Goal: Task Accomplishment & Management: Use online tool/utility

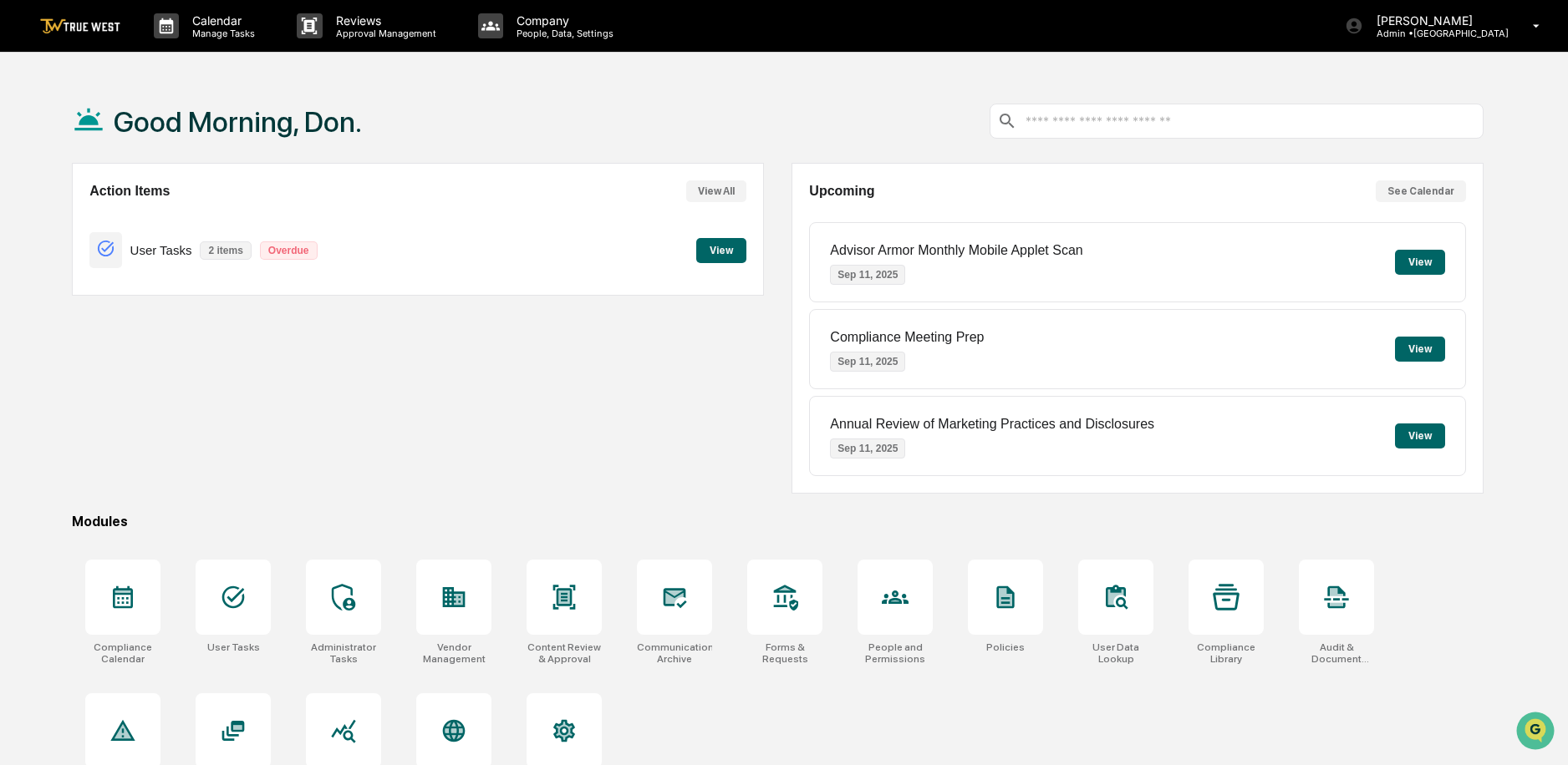
click at [710, 246] on button "View" at bounding box center [721, 250] width 50 height 25
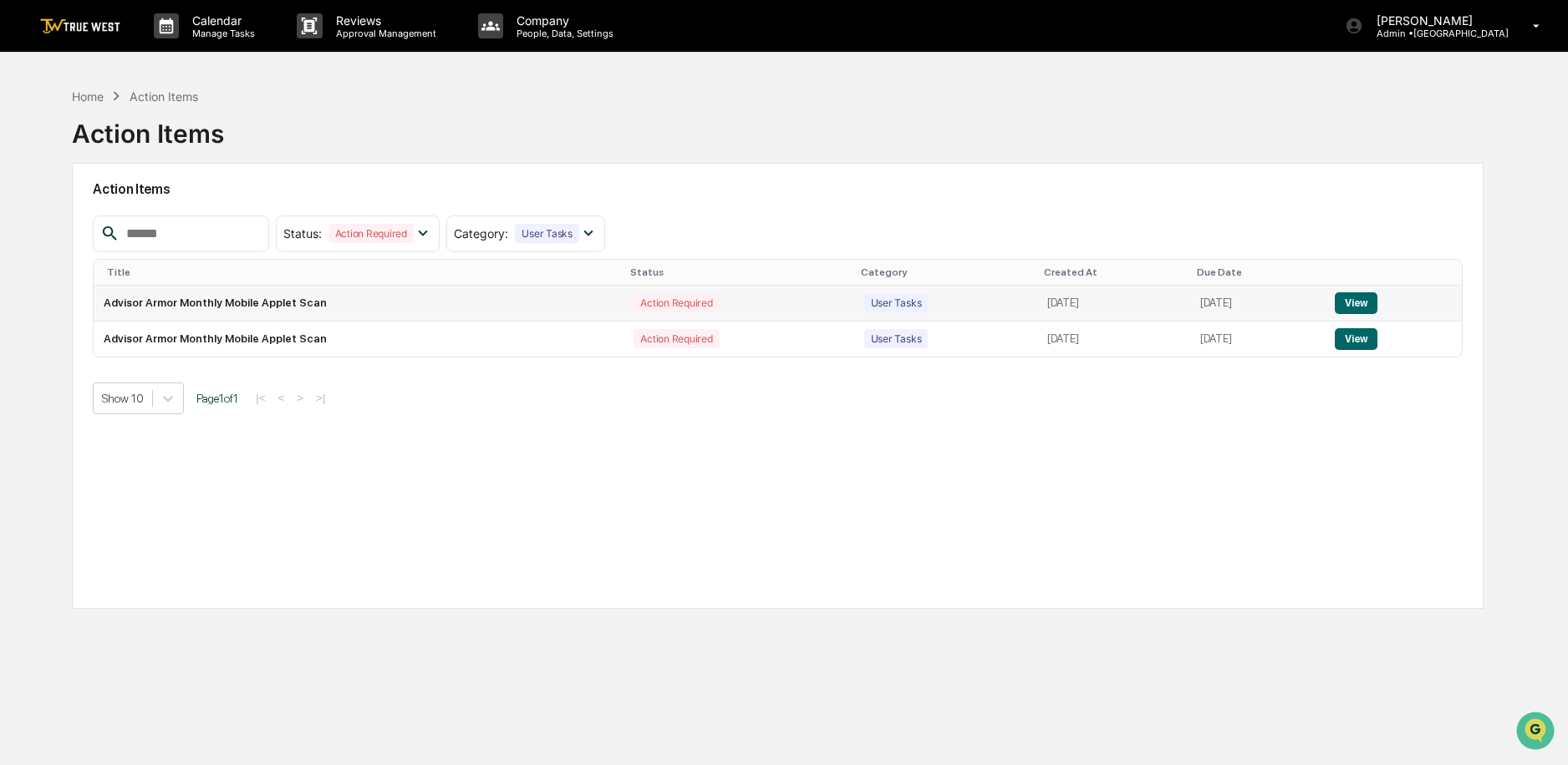
click at [1367, 304] on button "View" at bounding box center [1356, 303] width 42 height 22
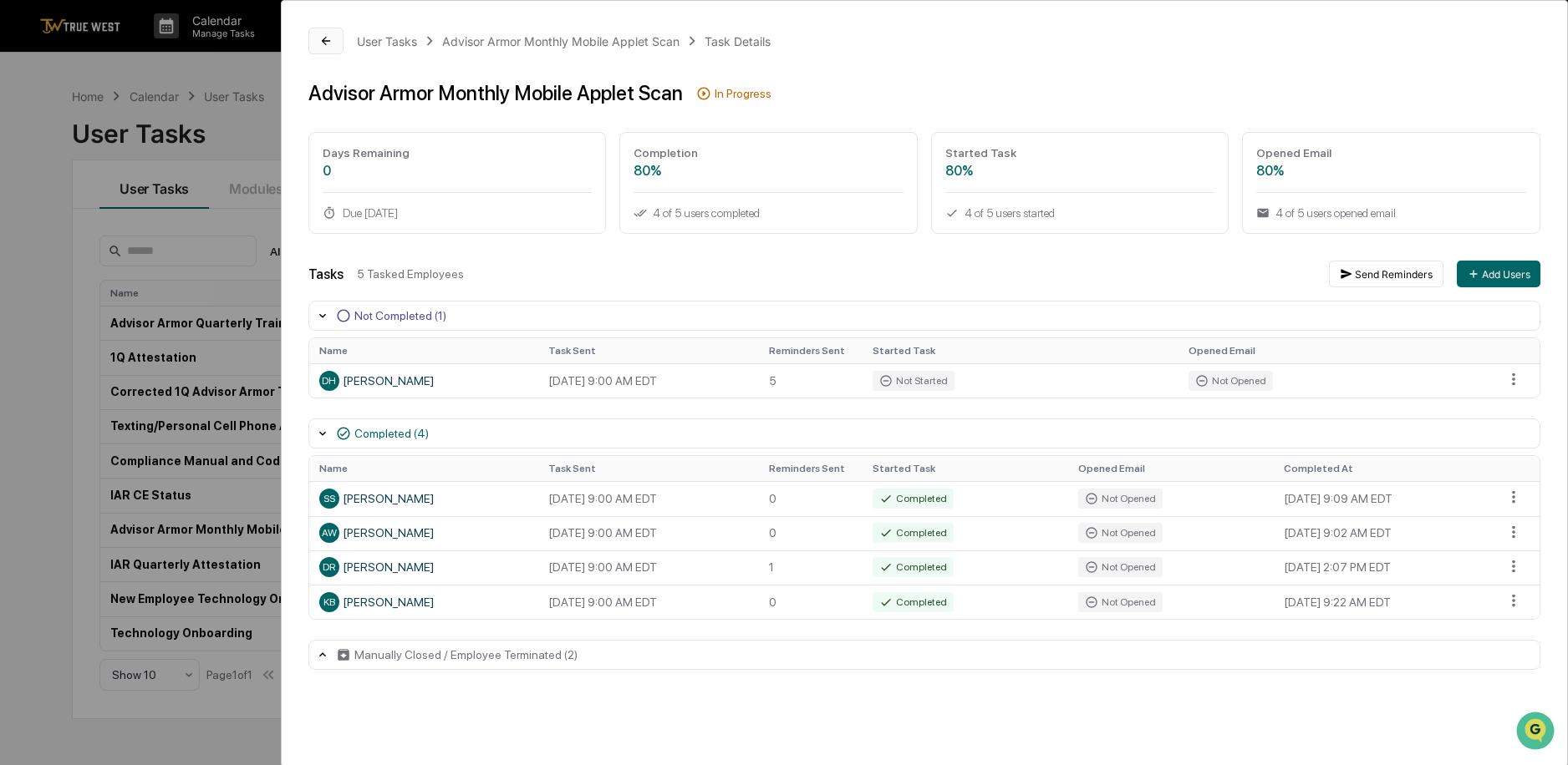
click at [319, 37] on icon at bounding box center [326, 41] width 13 height 13
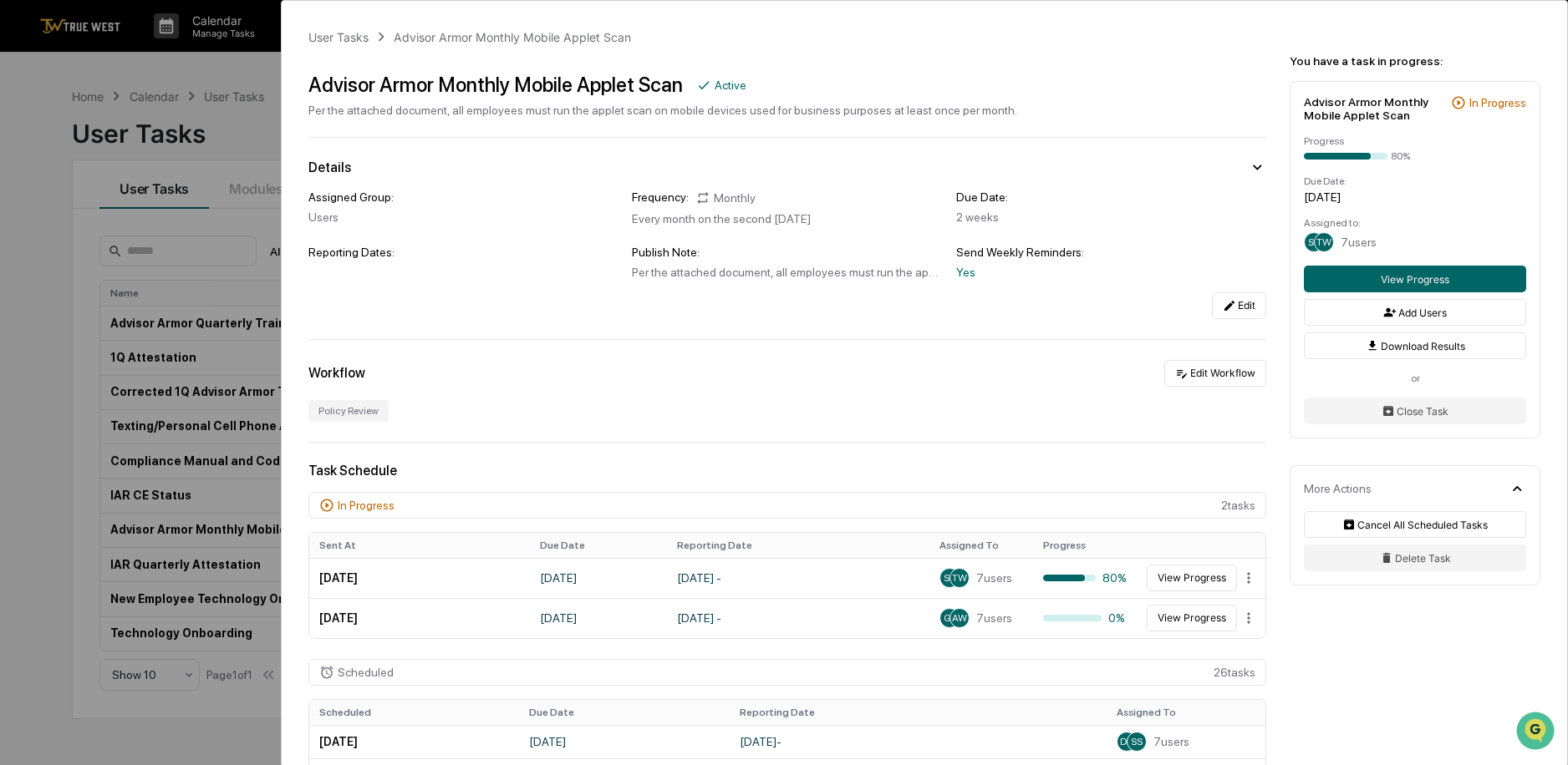
click at [203, 114] on div "User Tasks Advisor Armor Monthly Mobile Applet Scan Advisor Armor Monthly Mobil…" at bounding box center [784, 382] width 1568 height 765
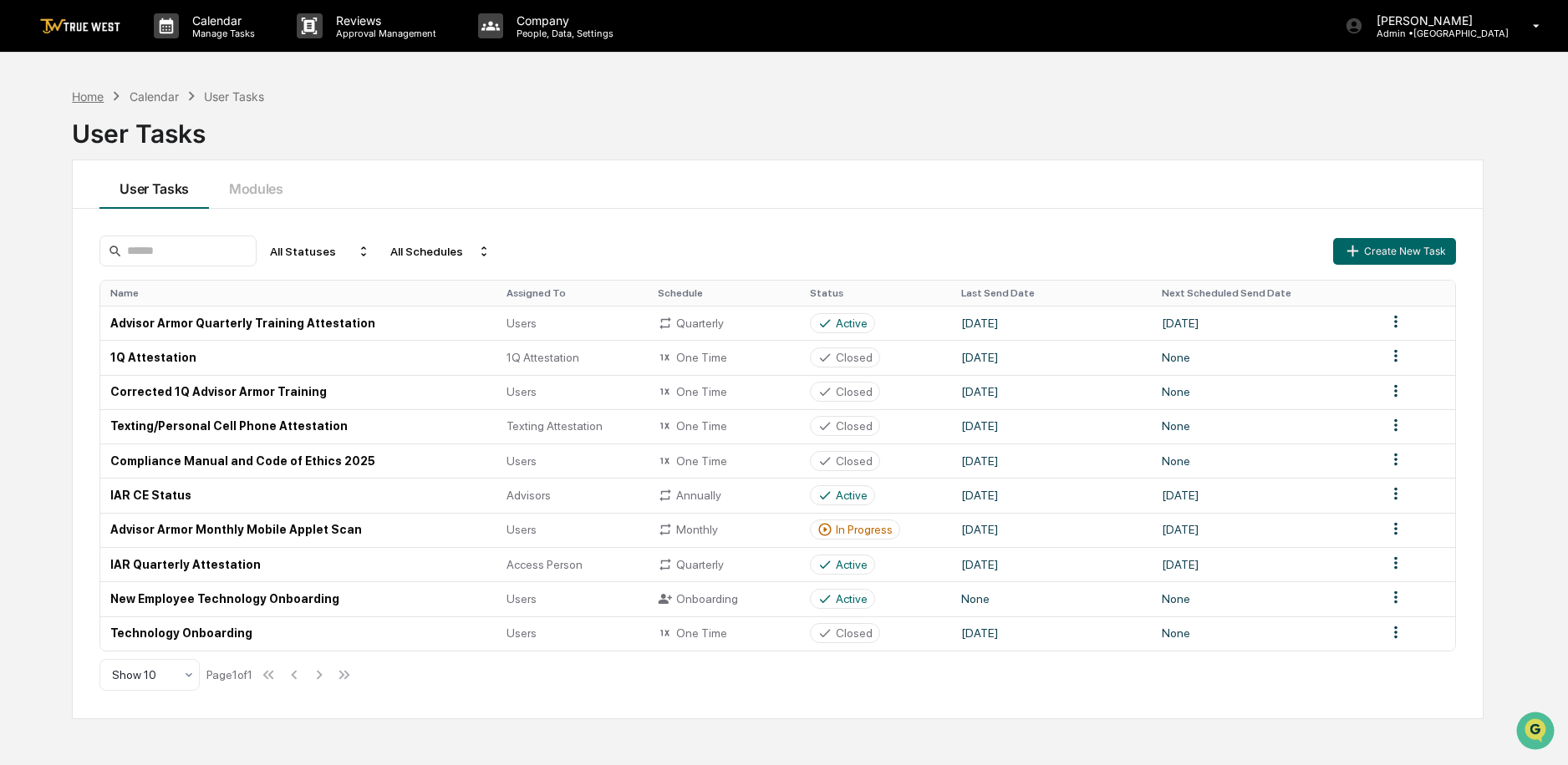
click at [88, 95] on div "Home" at bounding box center [87, 96] width 32 height 14
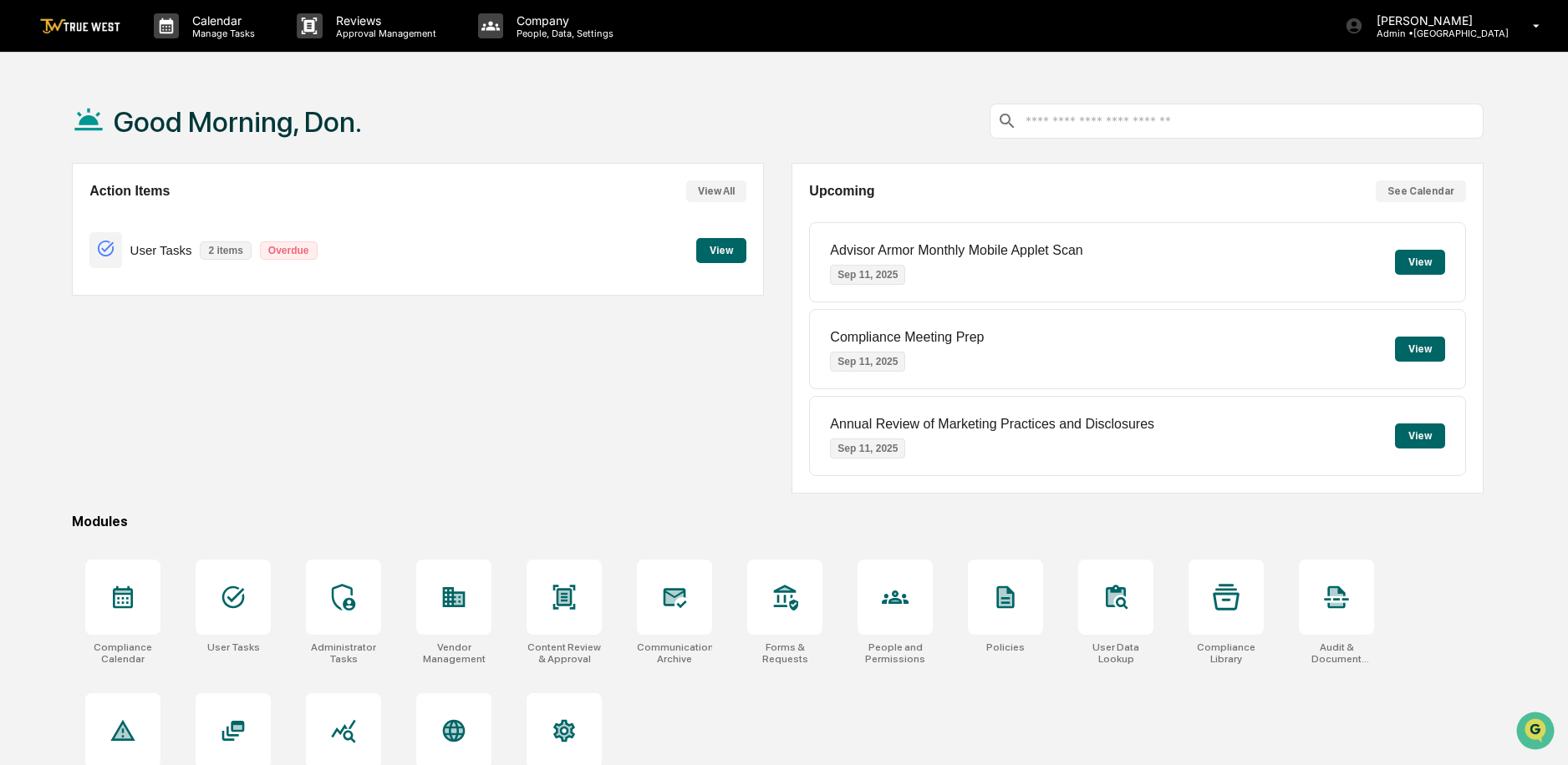
click at [733, 252] on button "View" at bounding box center [721, 250] width 50 height 25
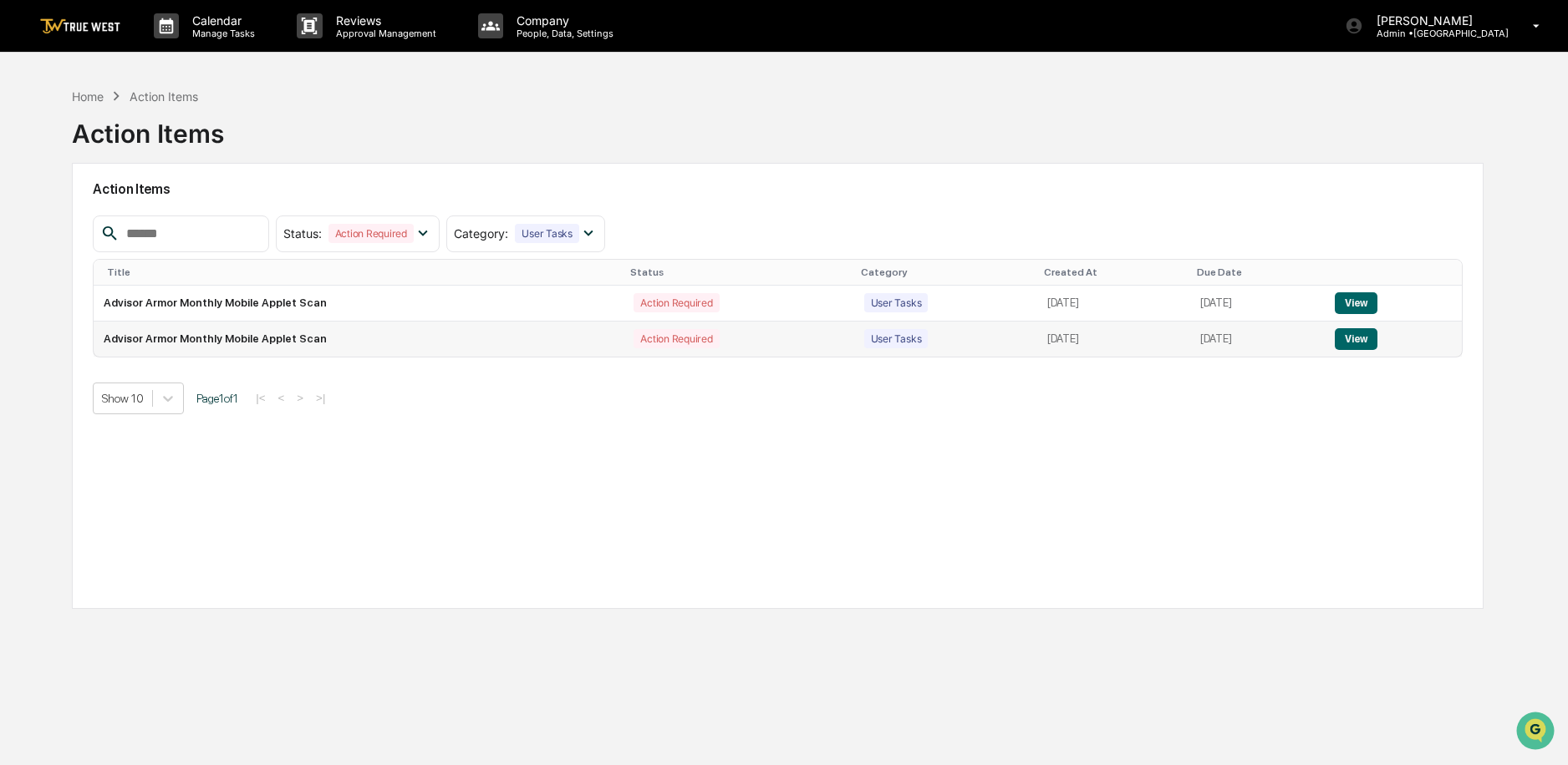
click at [1361, 336] on button "View" at bounding box center [1356, 339] width 42 height 22
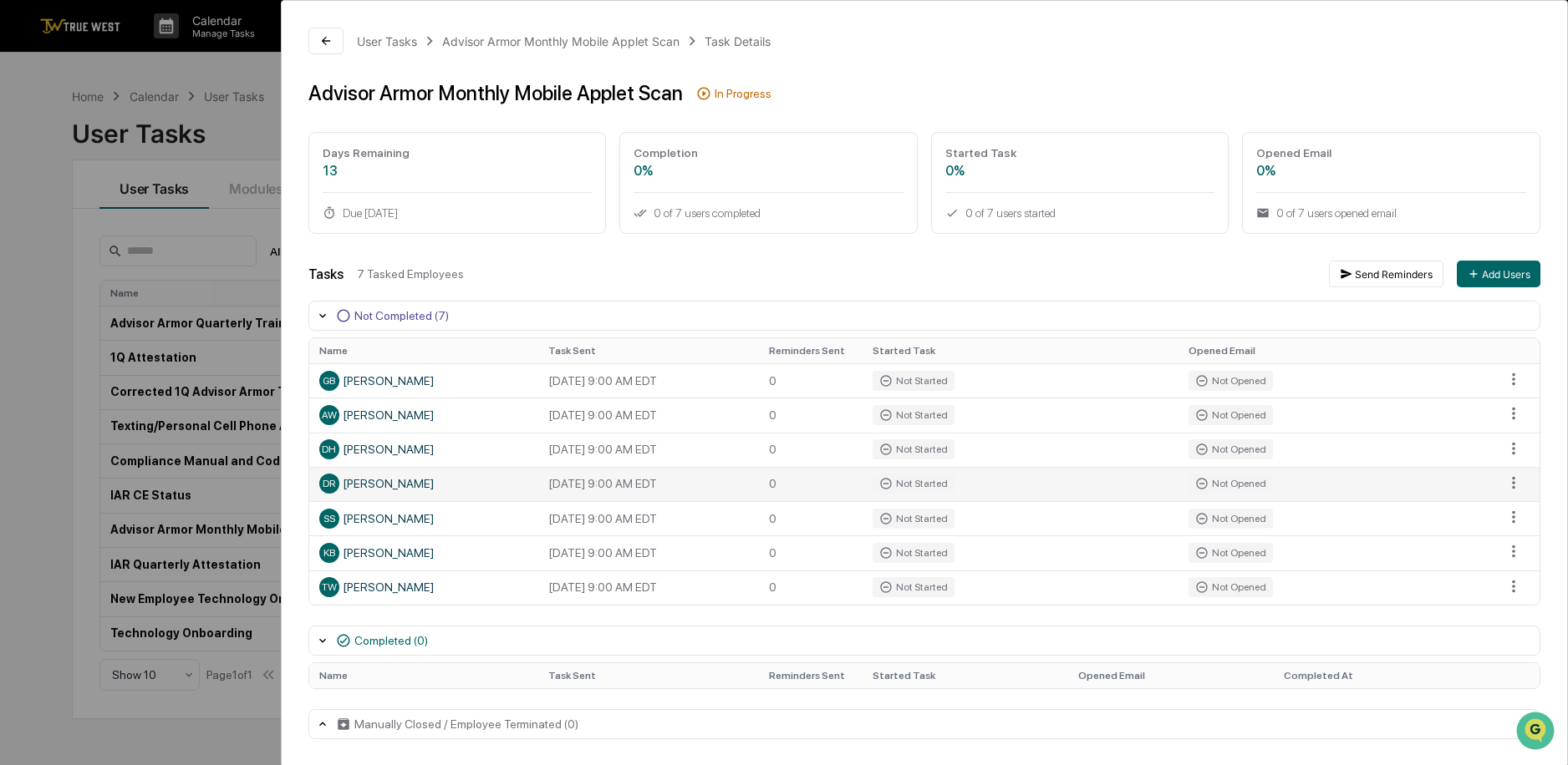
click at [336, 483] on div "DR" at bounding box center [329, 483] width 20 height 20
click at [331, 37] on icon at bounding box center [326, 41] width 13 height 13
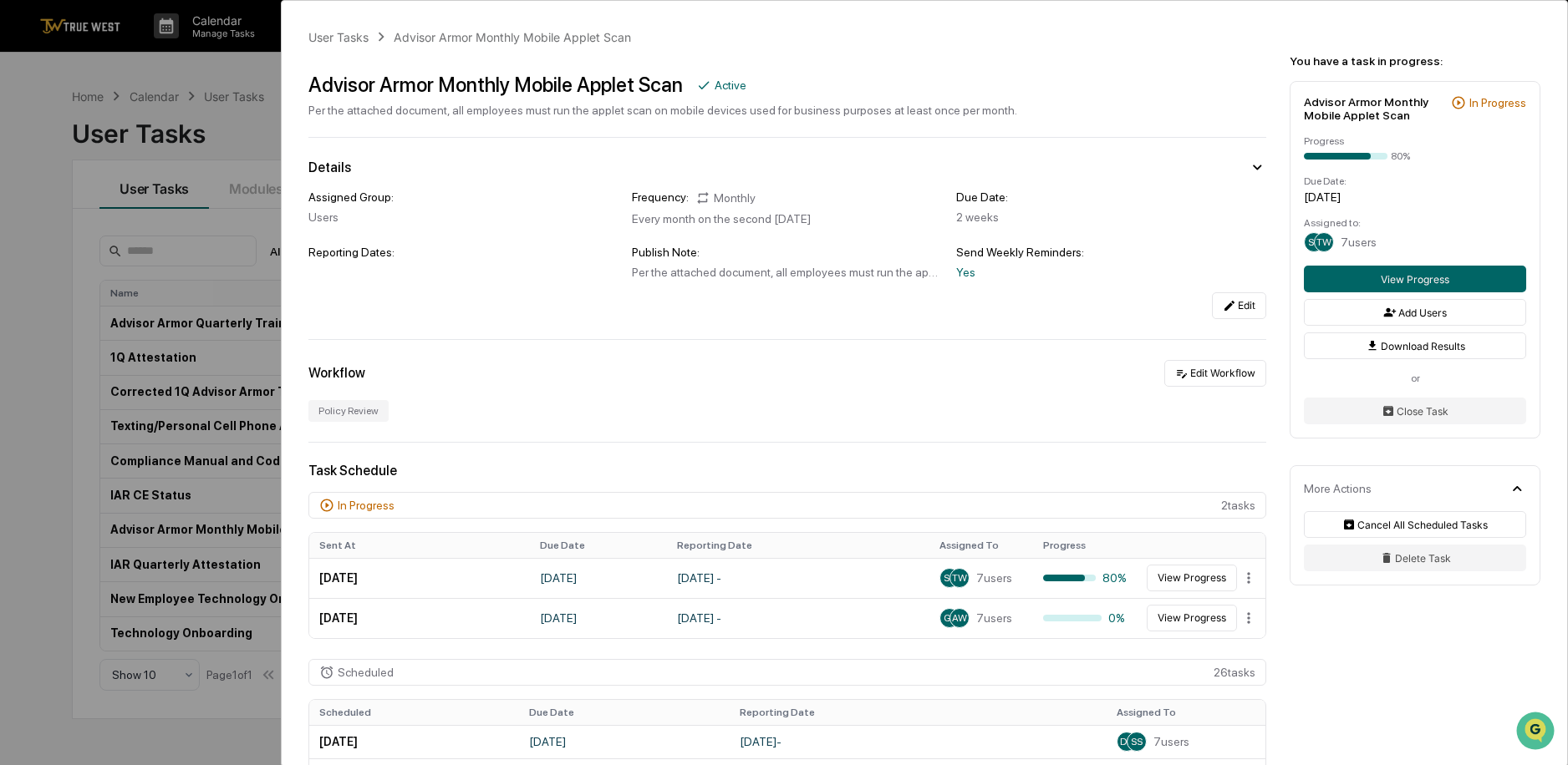
click at [220, 62] on div "User Tasks Advisor Armor Monthly Mobile Applet Scan Advisor Armor Monthly Mobil…" at bounding box center [784, 382] width 1568 height 765
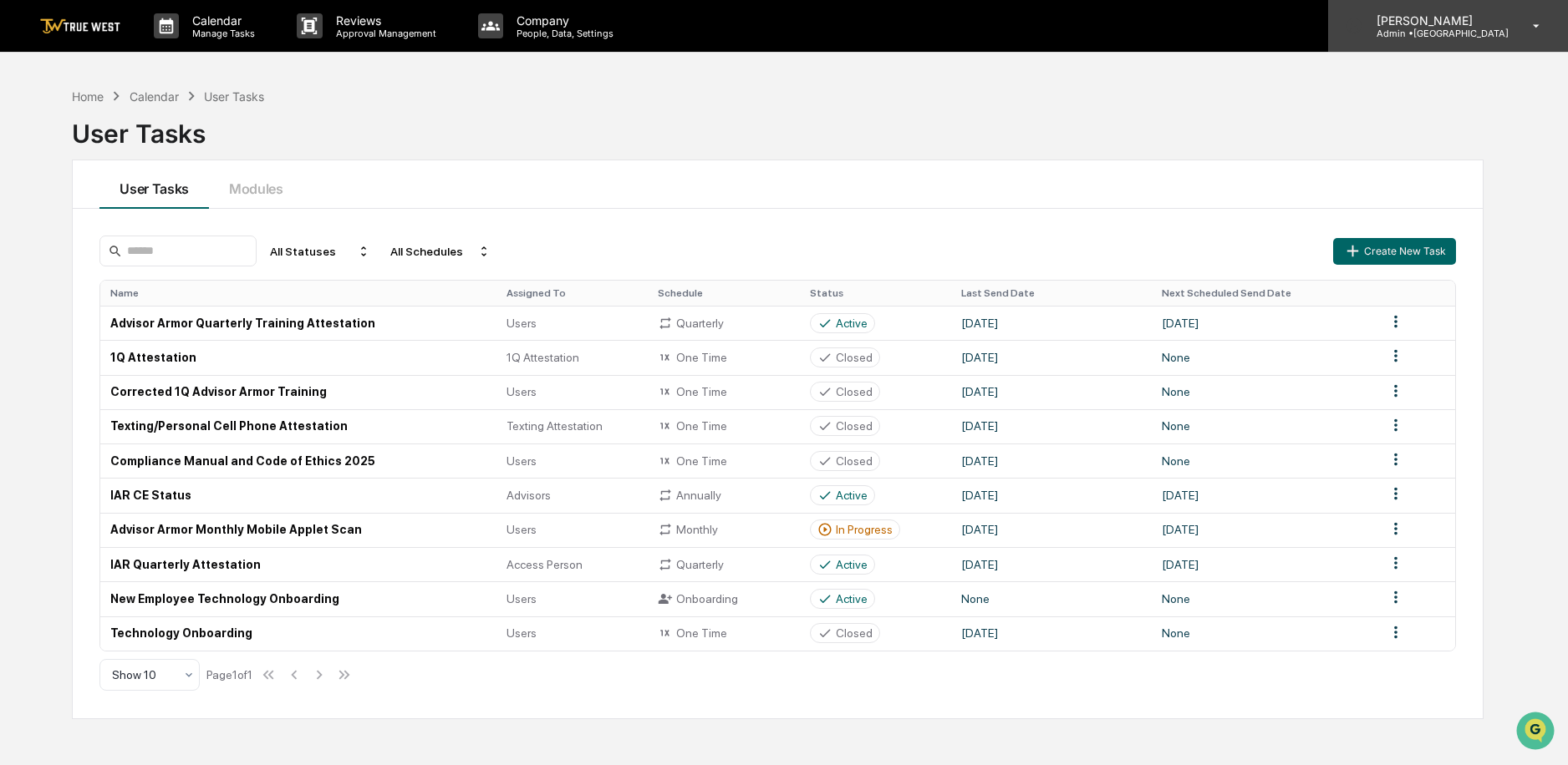
click at [1495, 28] on p "Admin • [GEOGRAPHIC_DATA]" at bounding box center [1437, 34] width 146 height 12
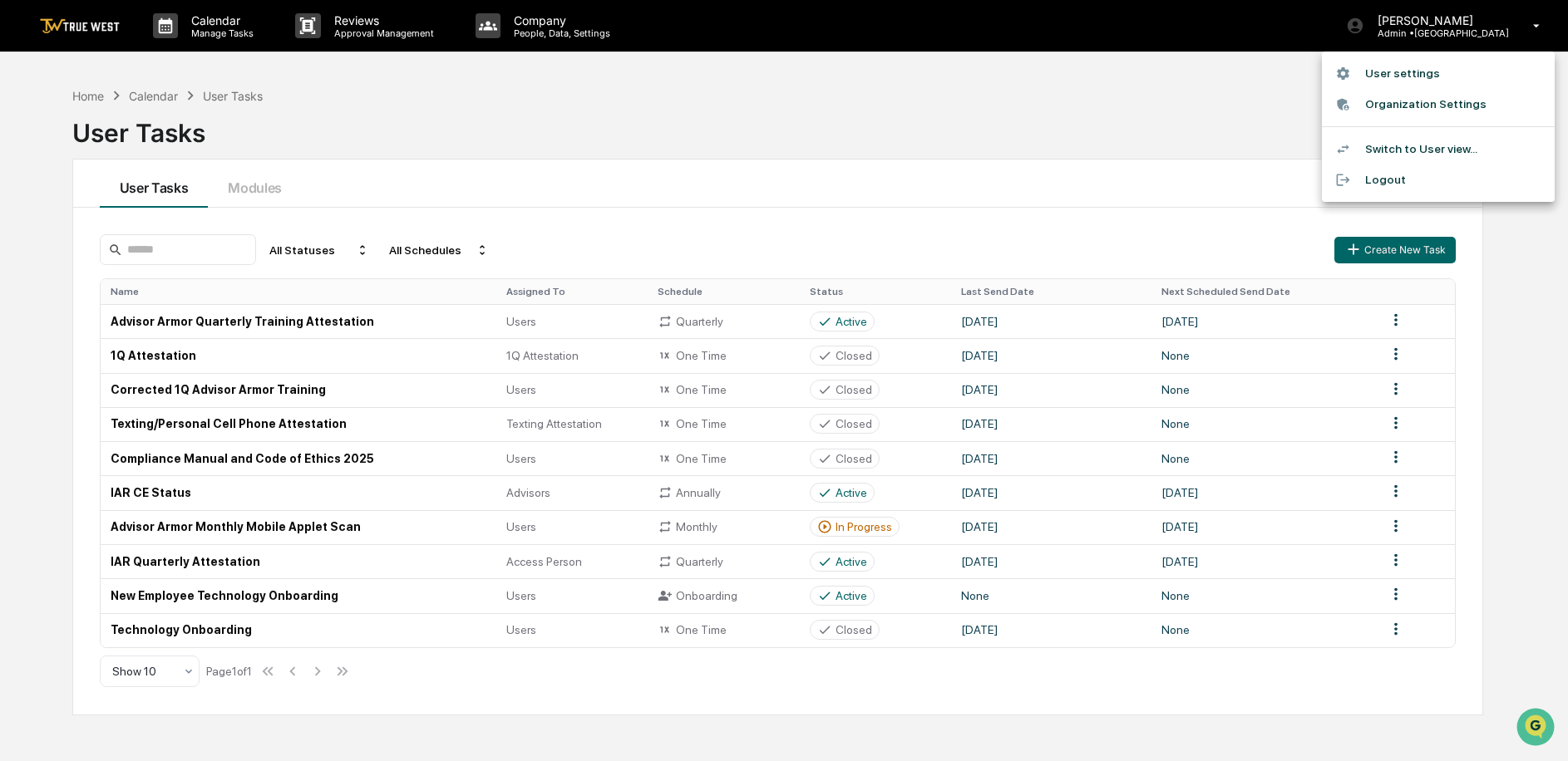
click at [1413, 149] on li "Switch to User view..." at bounding box center [1438, 149] width 233 height 31
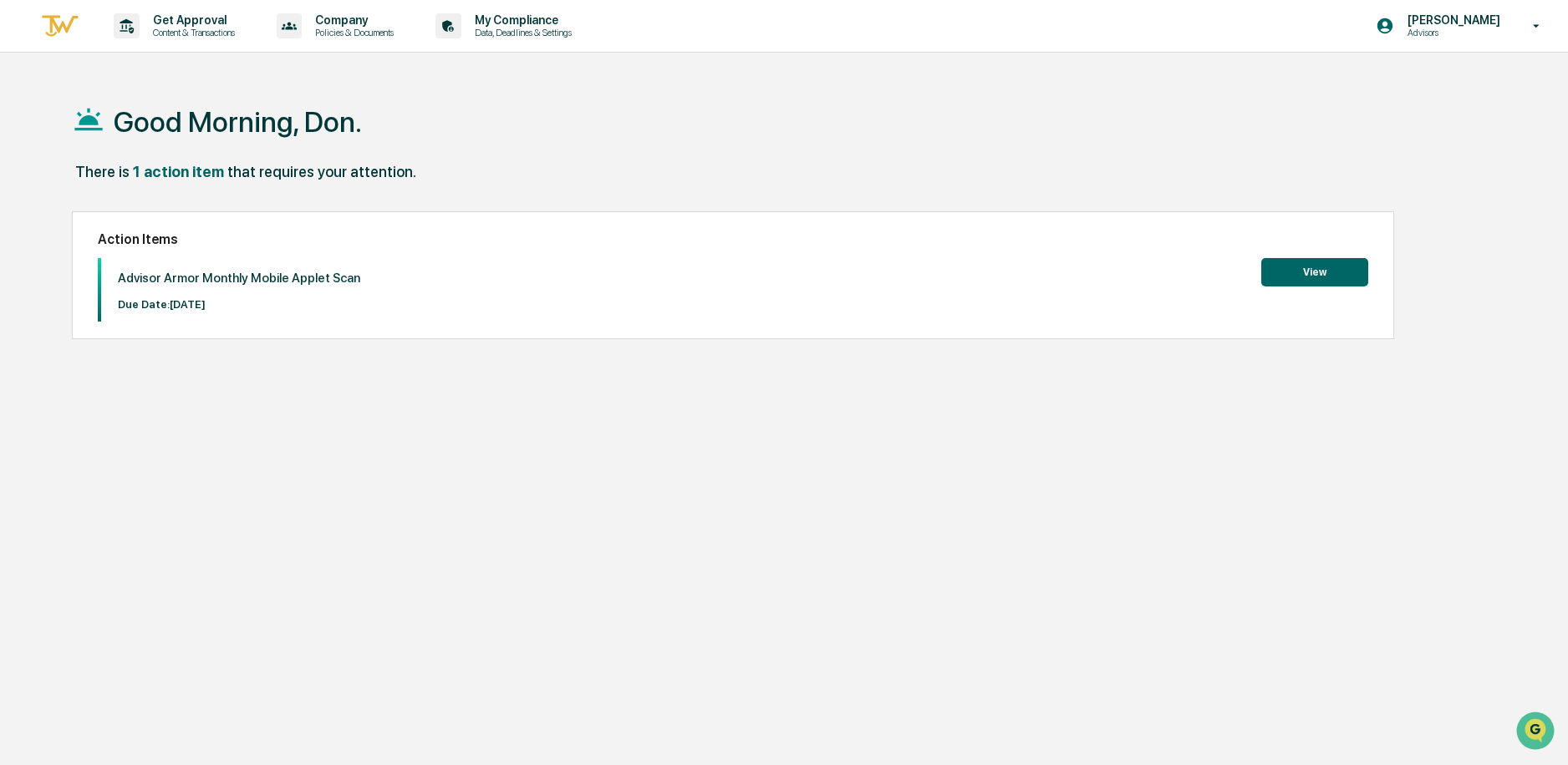
click at [1322, 280] on button "View" at bounding box center [1315, 272] width 107 height 29
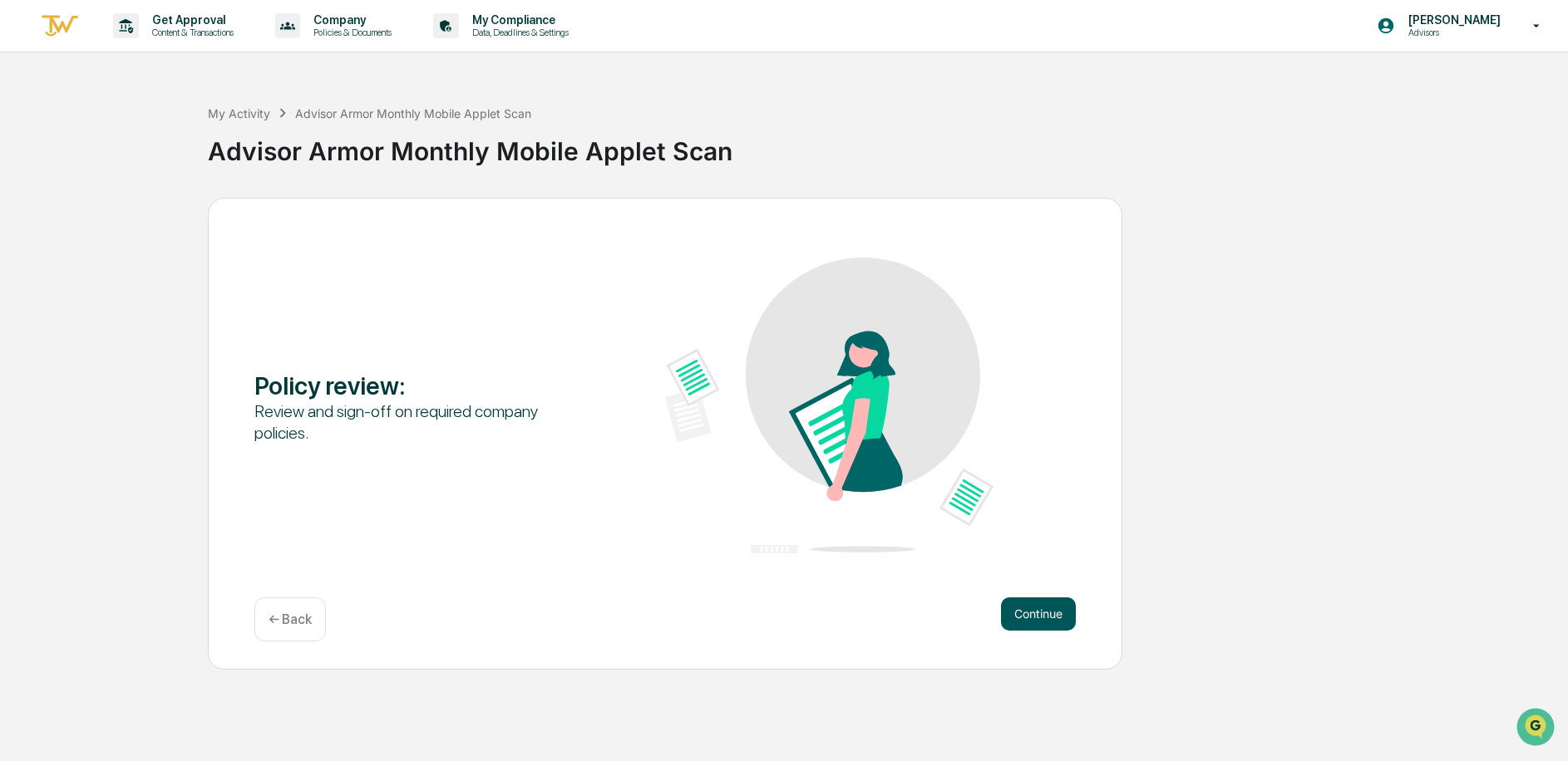
click at [1043, 607] on button "Continue" at bounding box center [1039, 614] width 74 height 33
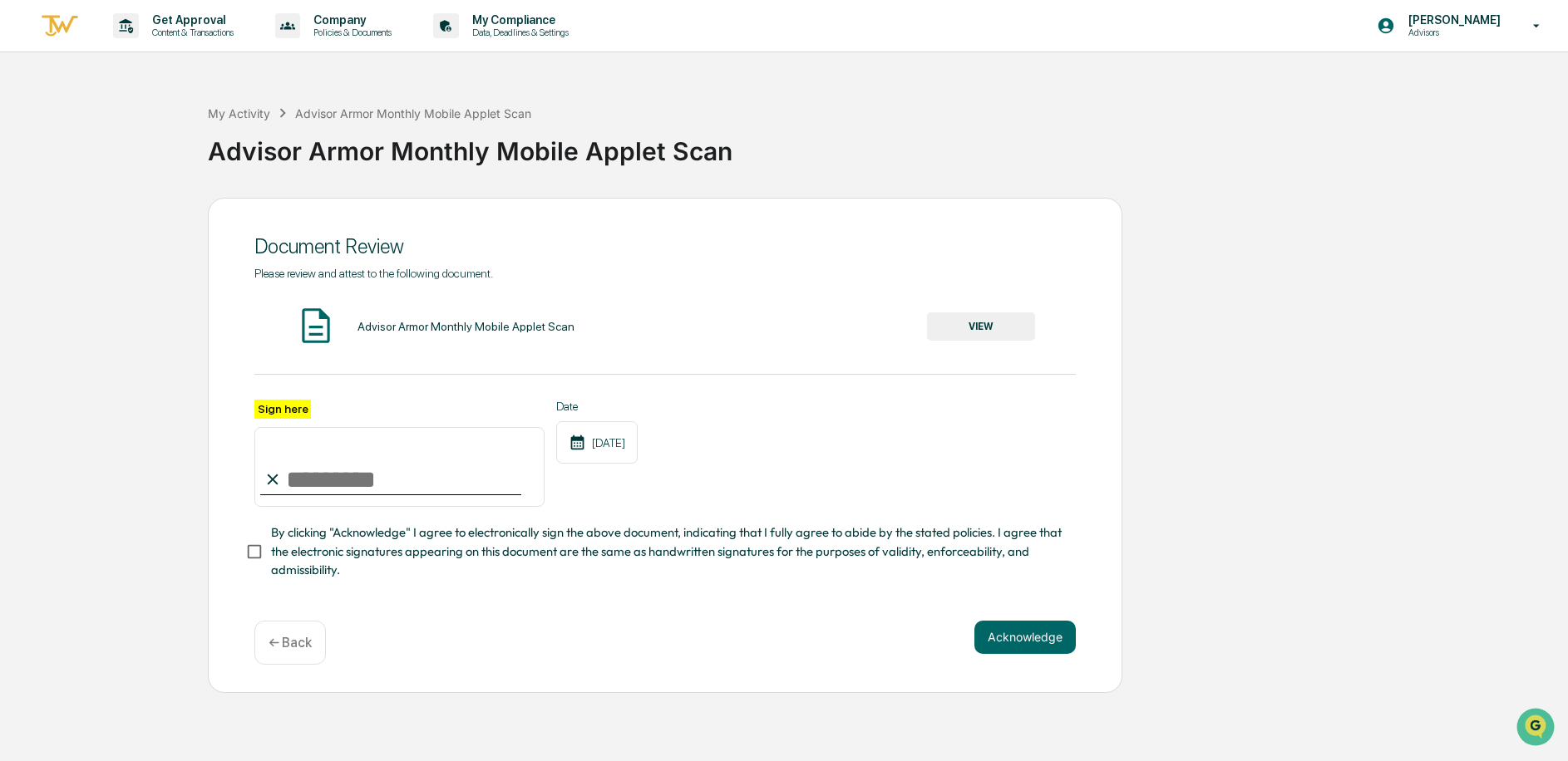
click at [353, 483] on input "Sign here" at bounding box center [400, 467] width 290 height 80
type input "**********"
click at [1021, 640] on button "Acknowledge" at bounding box center [1025, 637] width 101 height 33
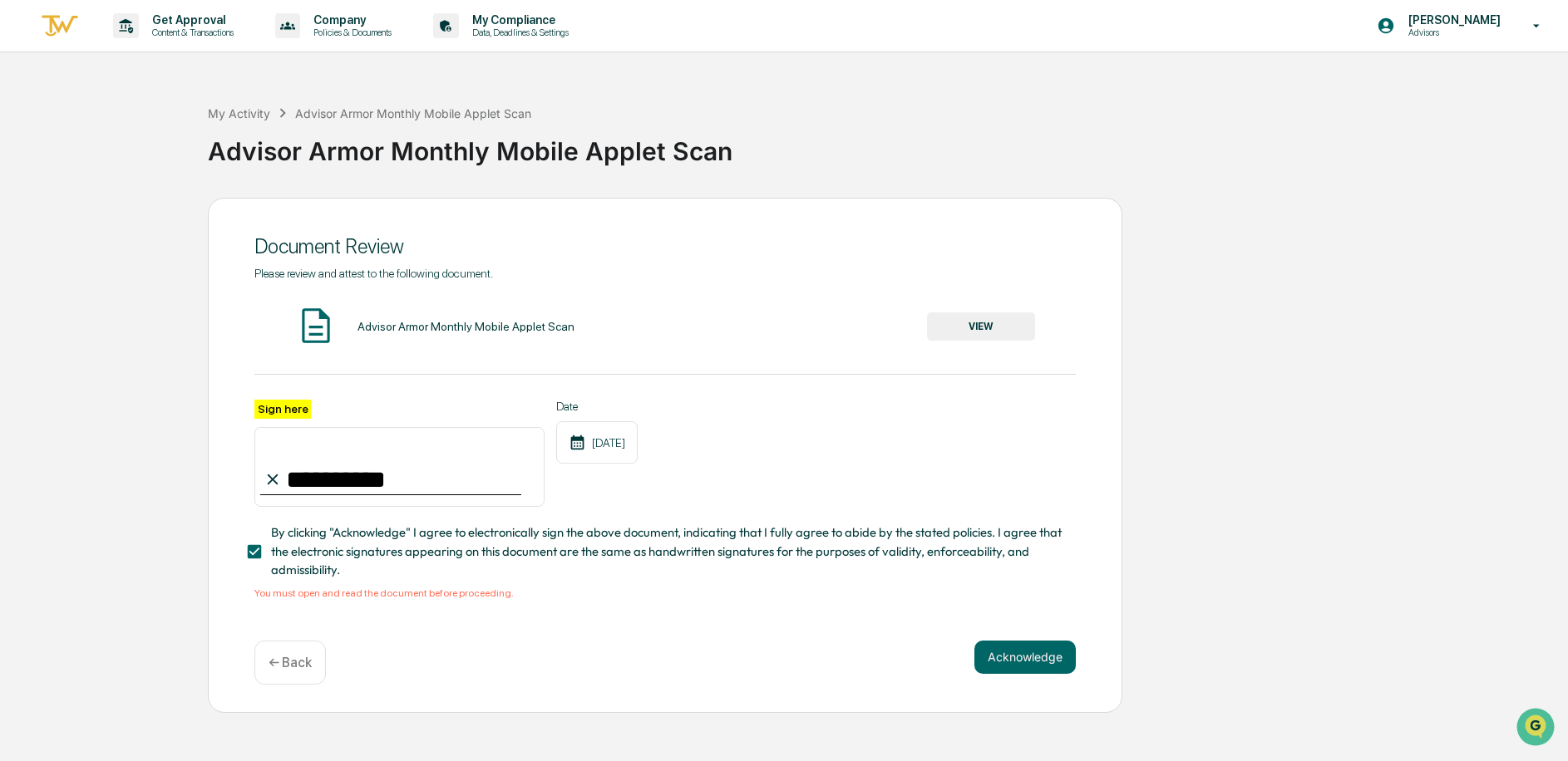
click at [979, 327] on button "VIEW" at bounding box center [980, 327] width 108 height 29
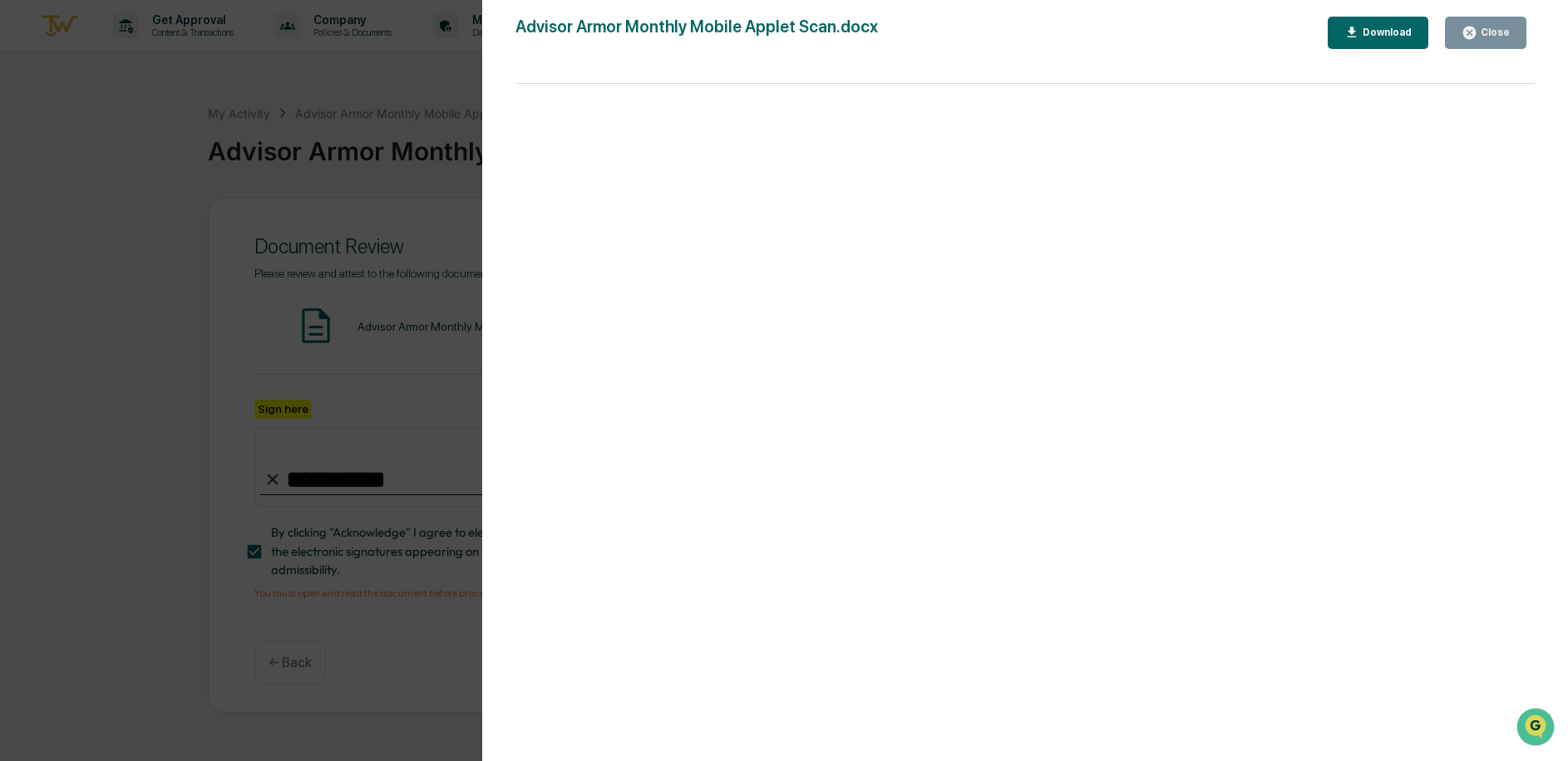
click at [1475, 40] on icon "button" at bounding box center [1469, 32] width 16 height 16
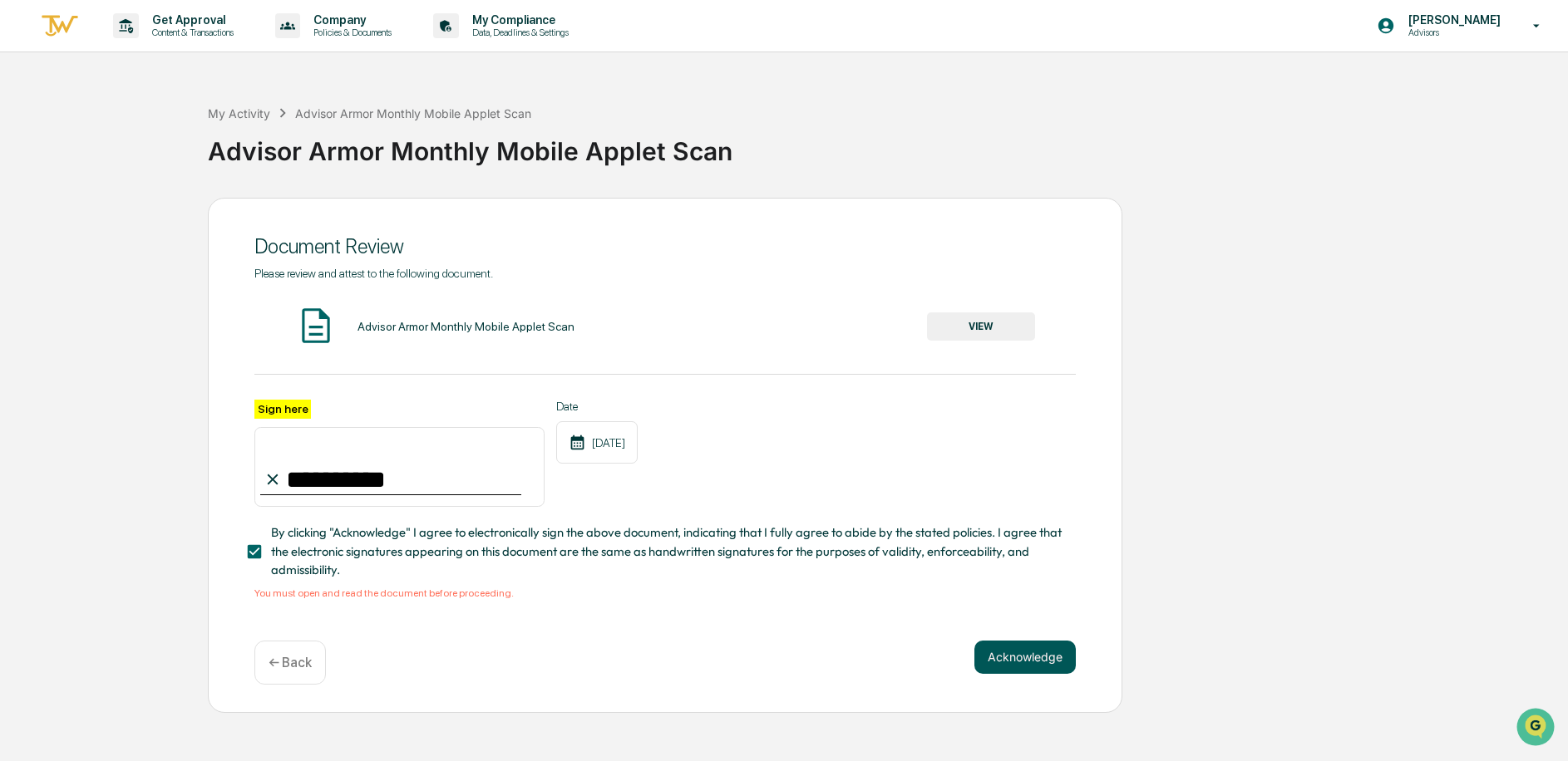
click at [1027, 655] on button "Acknowledge" at bounding box center [1025, 657] width 101 height 33
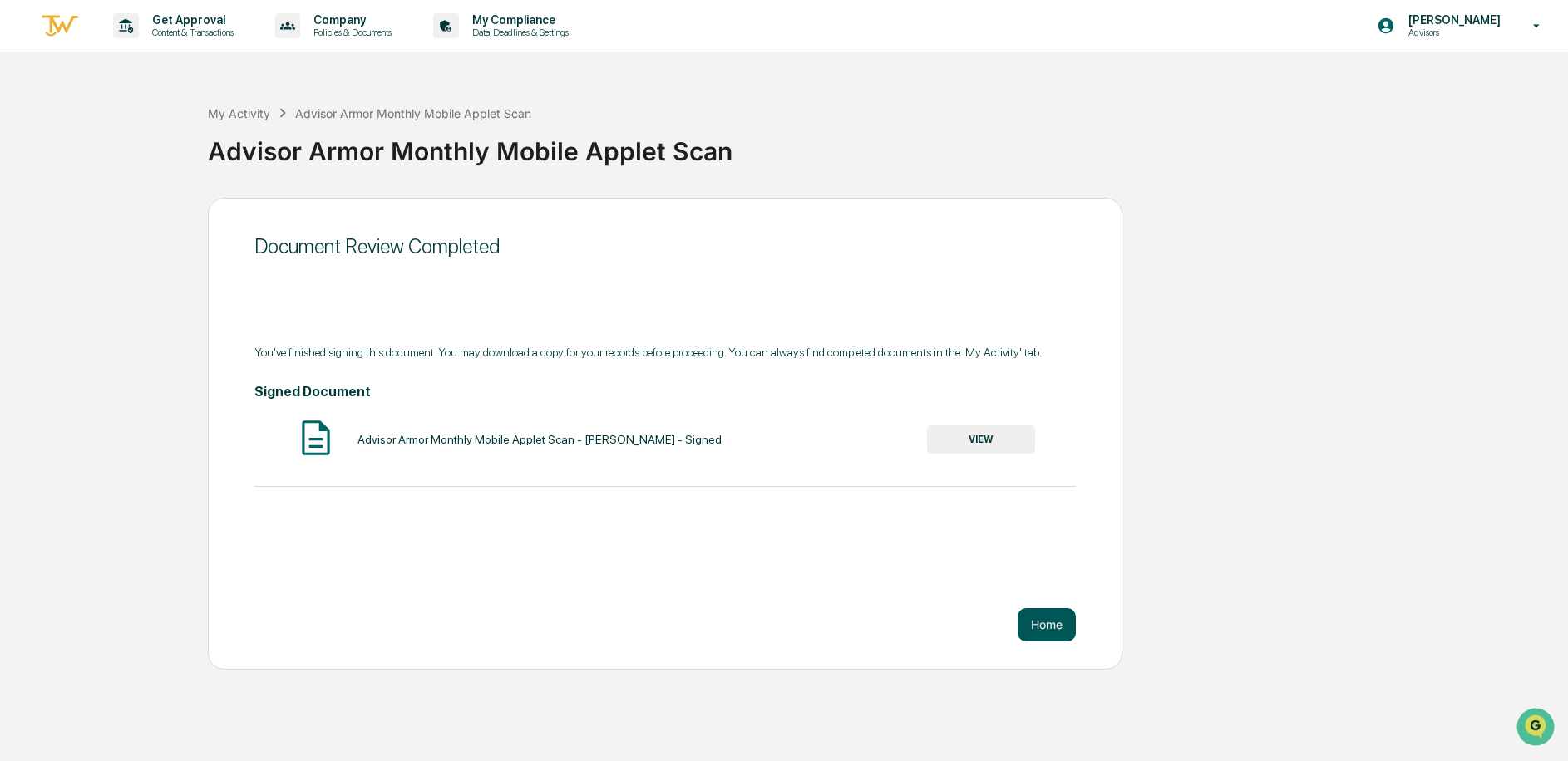
click at [1038, 621] on button "Home" at bounding box center [1046, 625] width 58 height 33
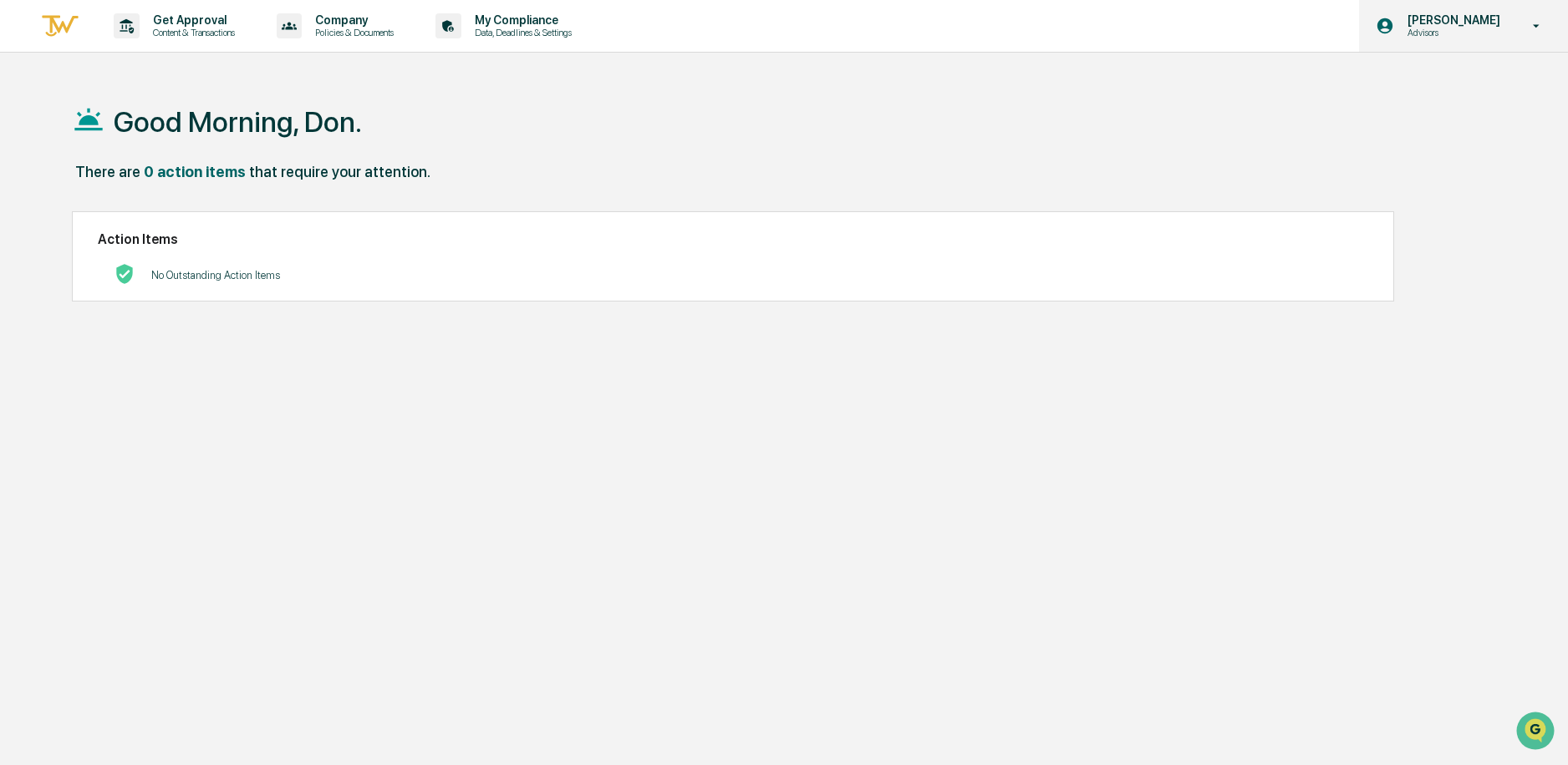
click at [1535, 31] on icon at bounding box center [1536, 26] width 30 height 16
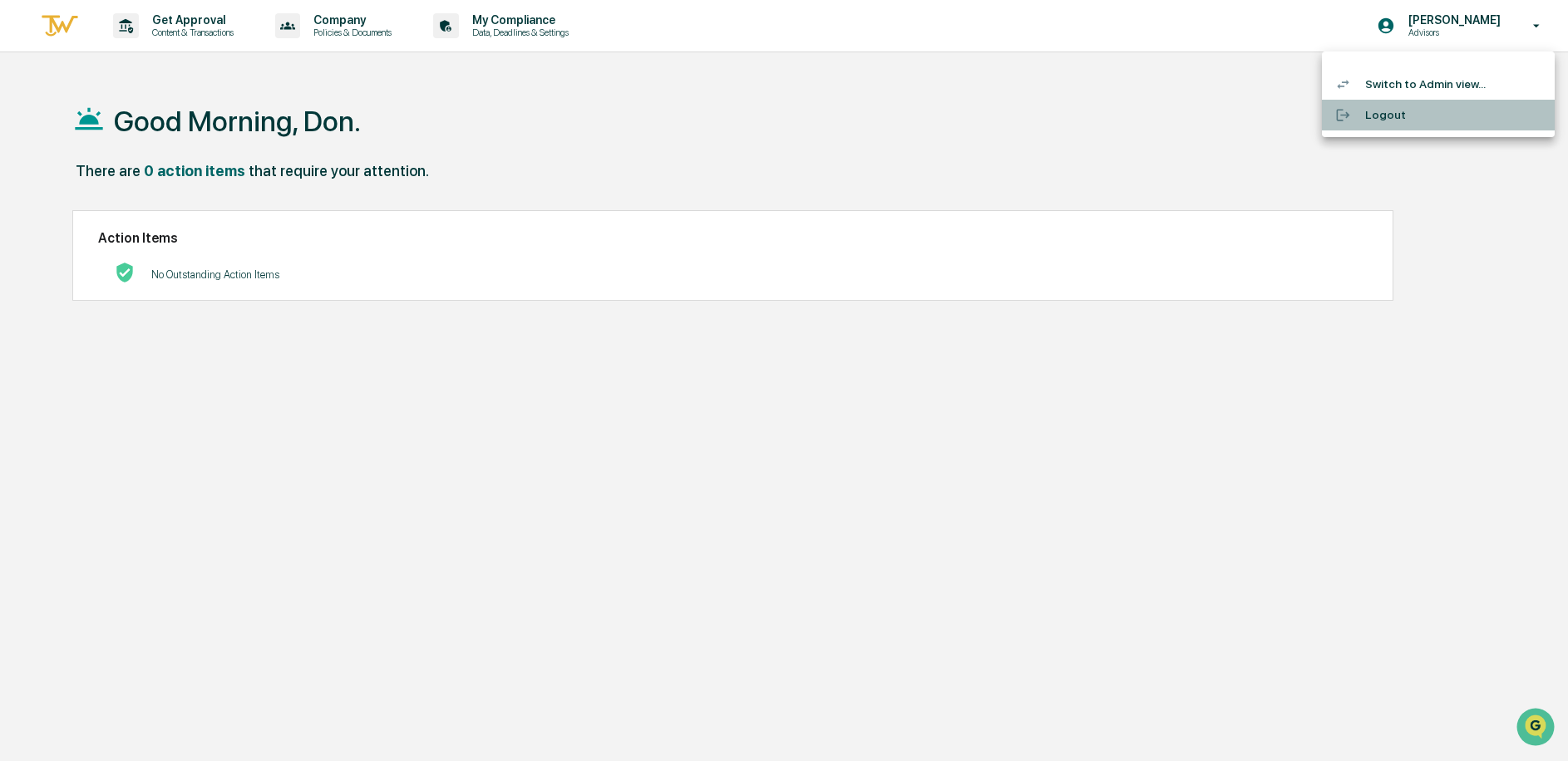
click at [1357, 109] on div at bounding box center [1350, 114] width 30 height 16
